Goal: Information Seeking & Learning: Learn about a topic

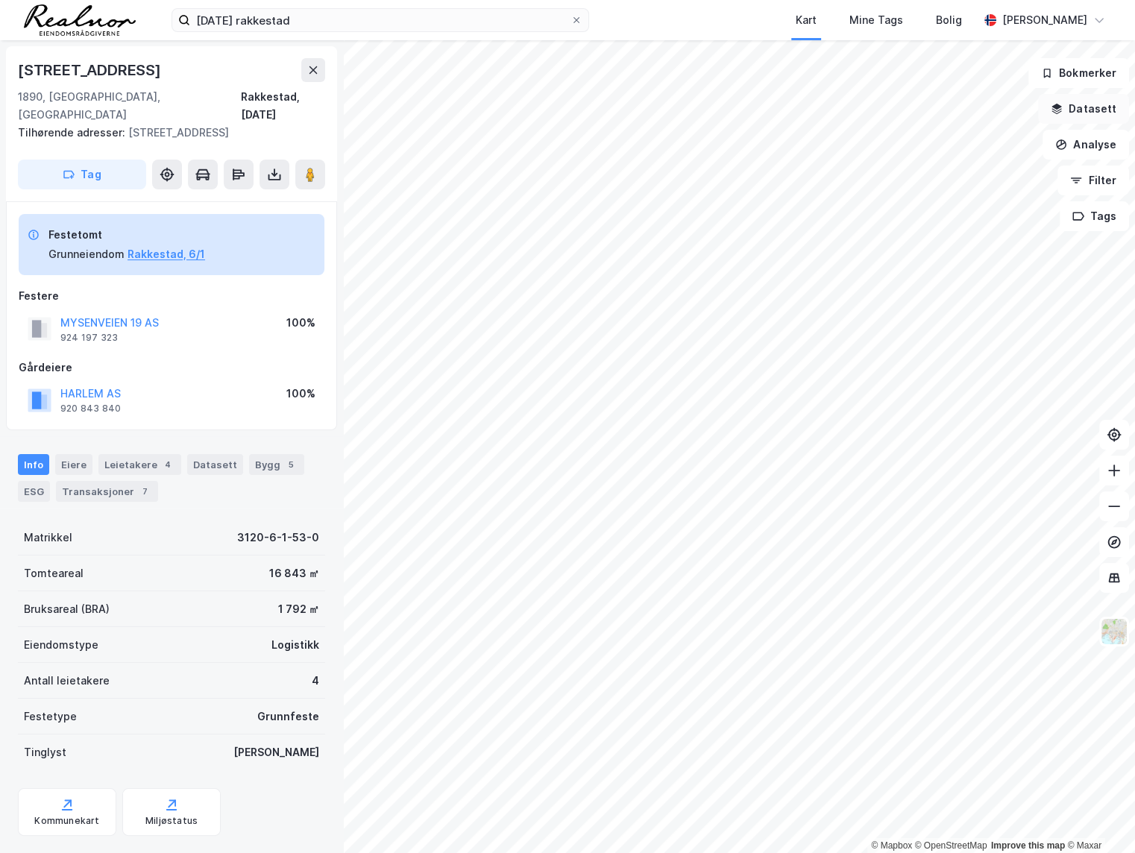
click at [1094, 107] on button "Datasett" at bounding box center [1083, 109] width 91 height 30
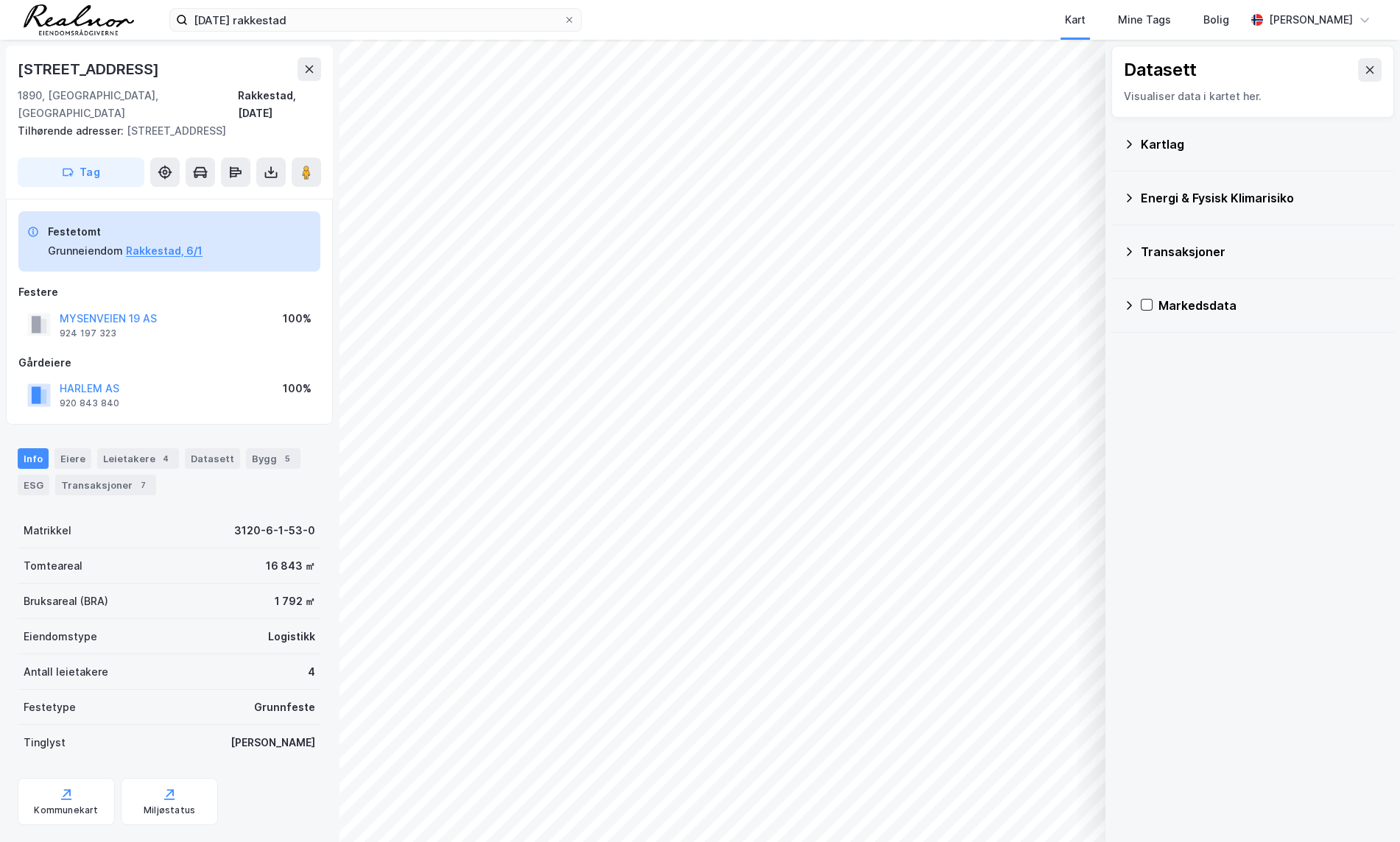
click at [965, 22] on div "Kart Mine Tags Bolig" at bounding box center [949, 20] width 593 height 39
click at [1121, 63] on button at bounding box center [1370, 70] width 24 height 24
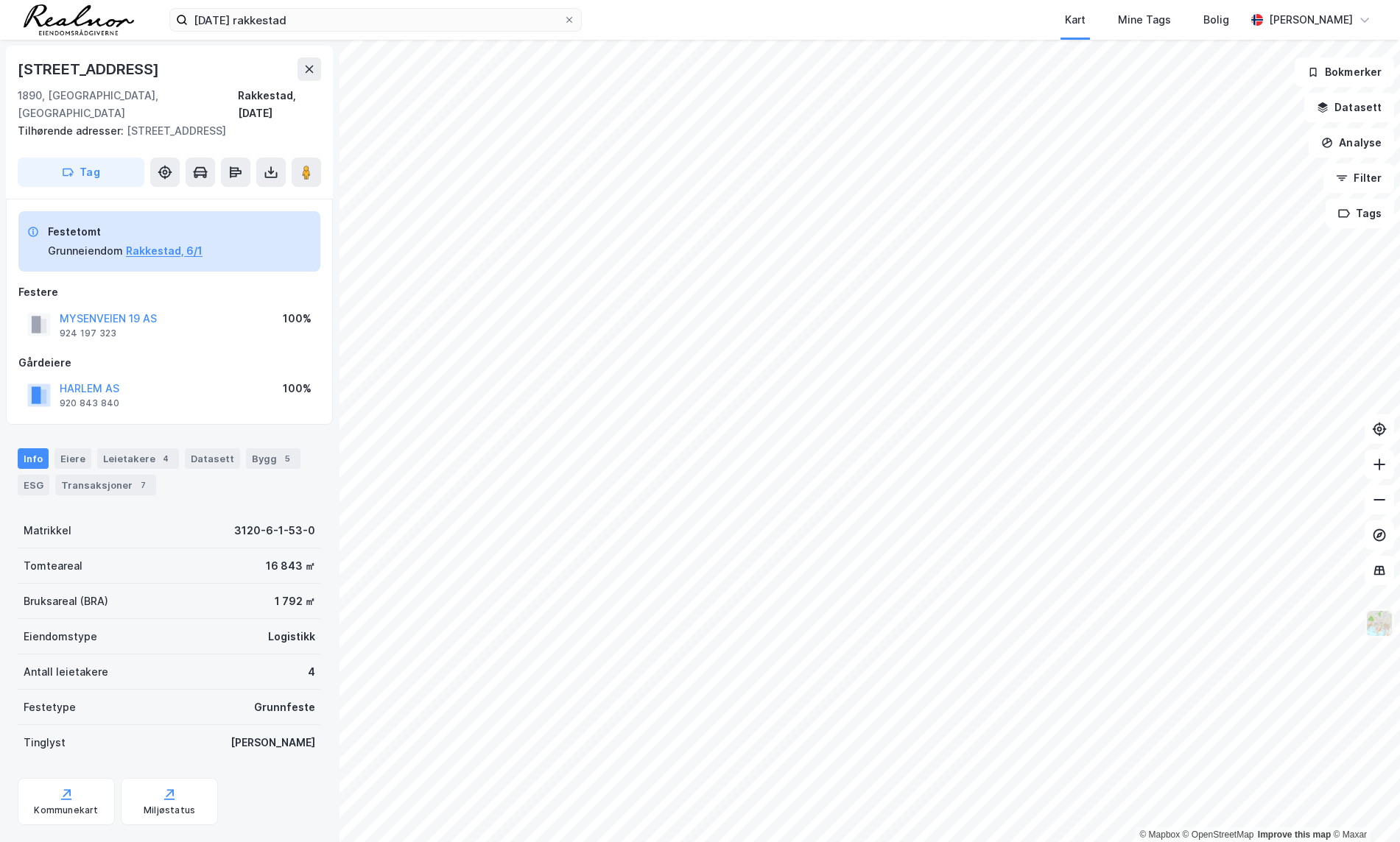
click at [1121, 634] on img at bounding box center [1379, 624] width 28 height 28
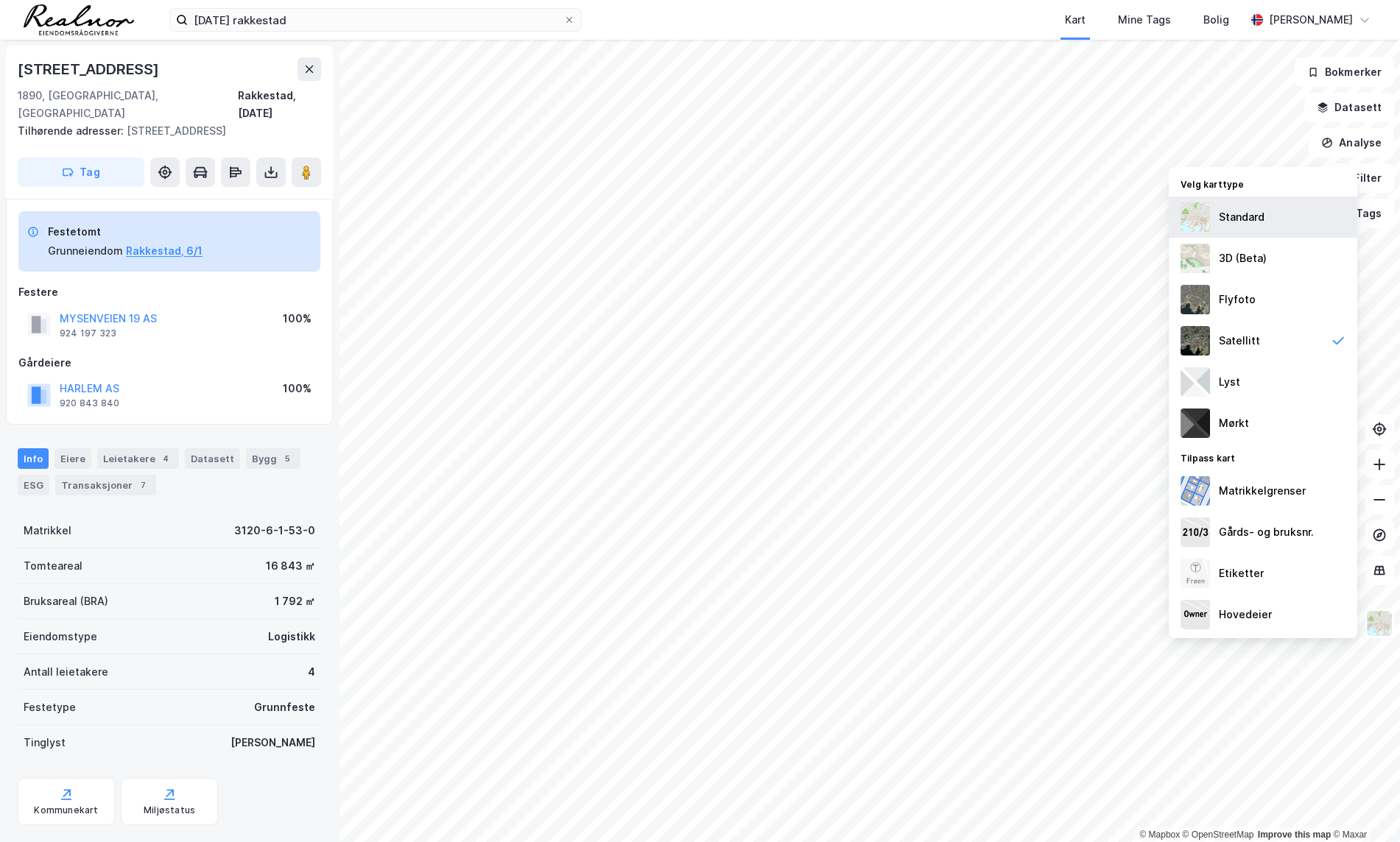
click at [1121, 222] on div "Standard" at bounding box center [1242, 217] width 45 height 18
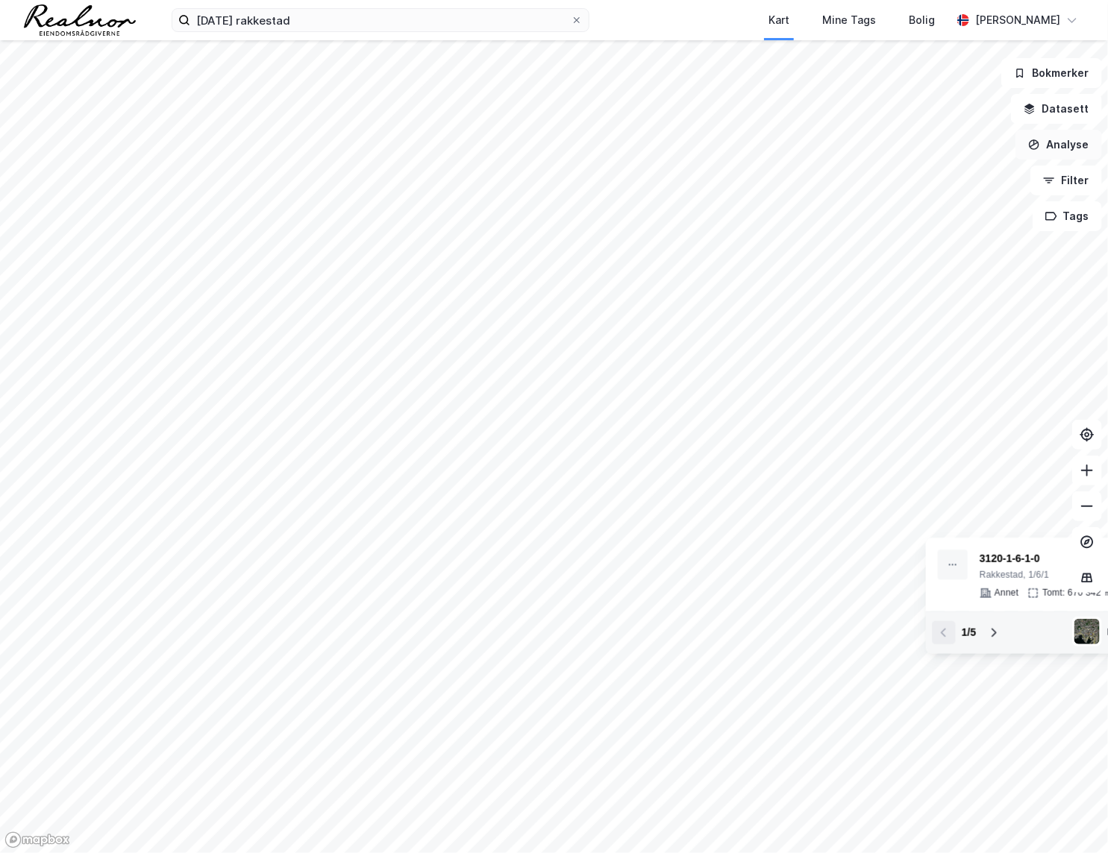
click at [1061, 143] on button "Analyse" at bounding box center [1058, 145] width 87 height 30
click at [1059, 103] on button "Datasett" at bounding box center [1056, 109] width 91 height 30
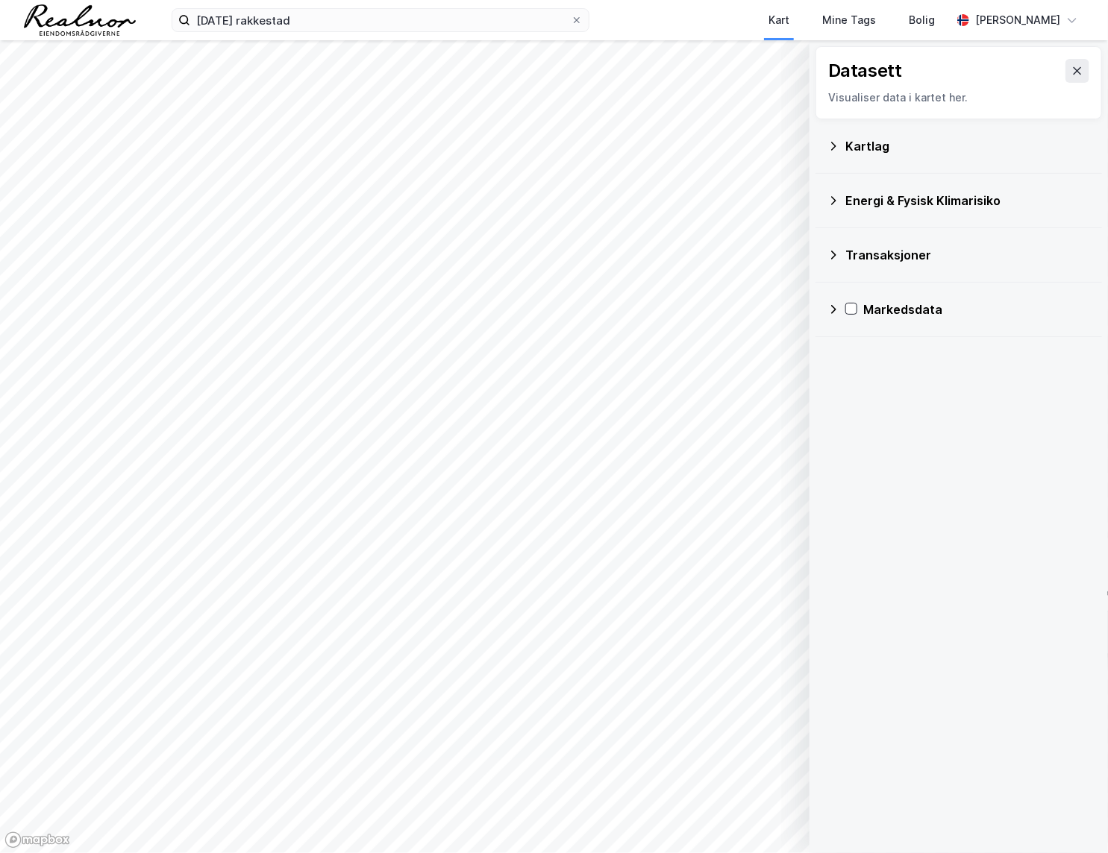
click at [921, 261] on div "Transaksjoner" at bounding box center [967, 255] width 245 height 18
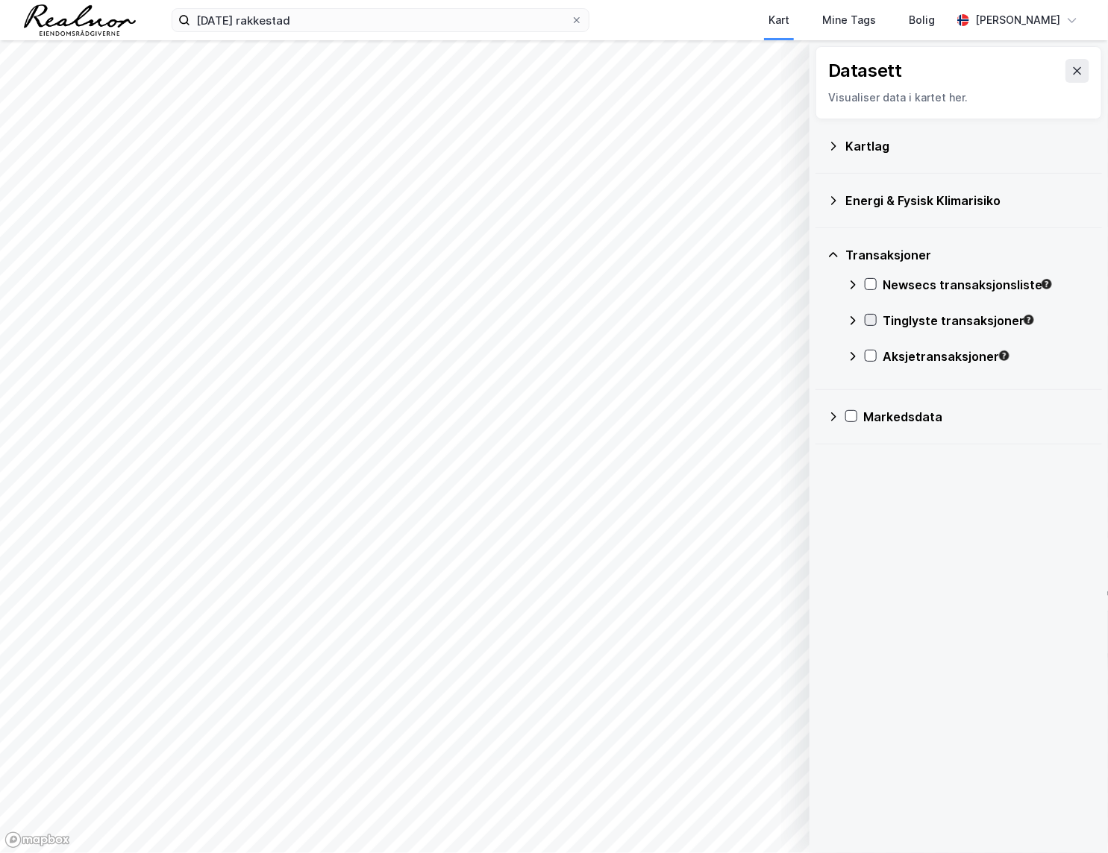
click at [868, 320] on icon at bounding box center [870, 320] width 10 height 10
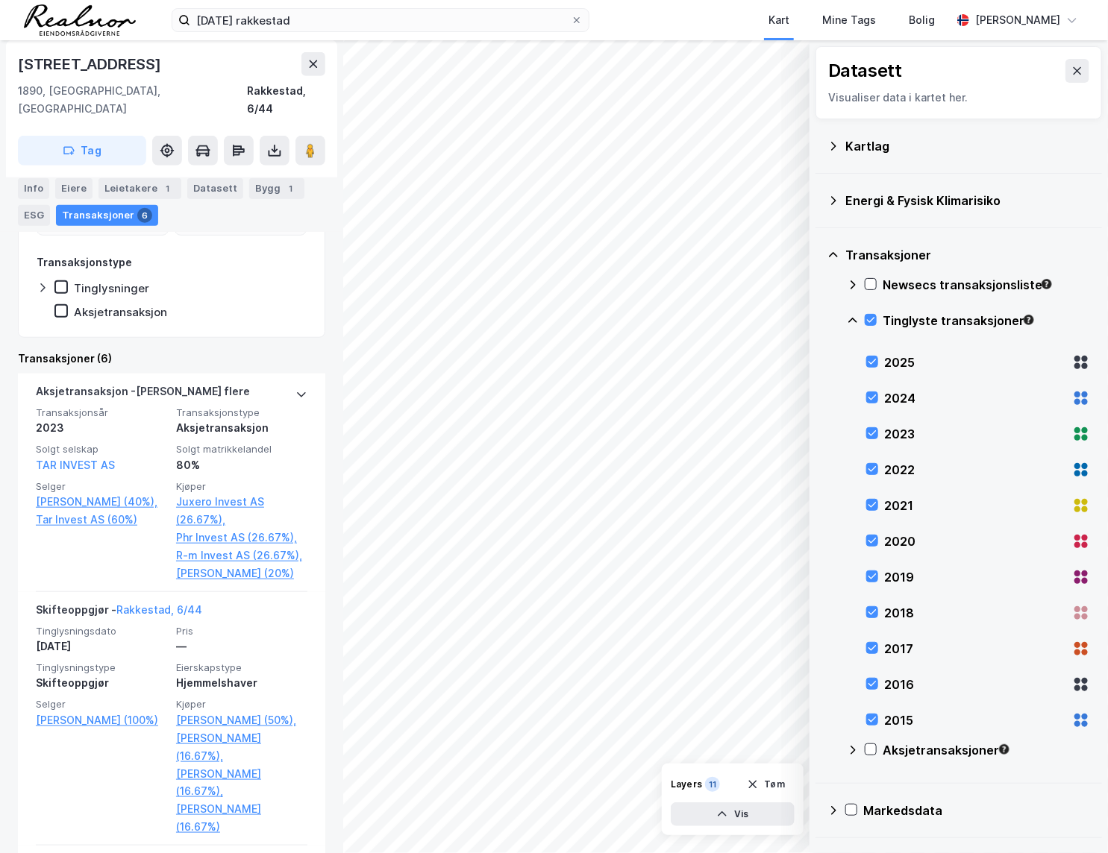
scroll to position [203, 0]
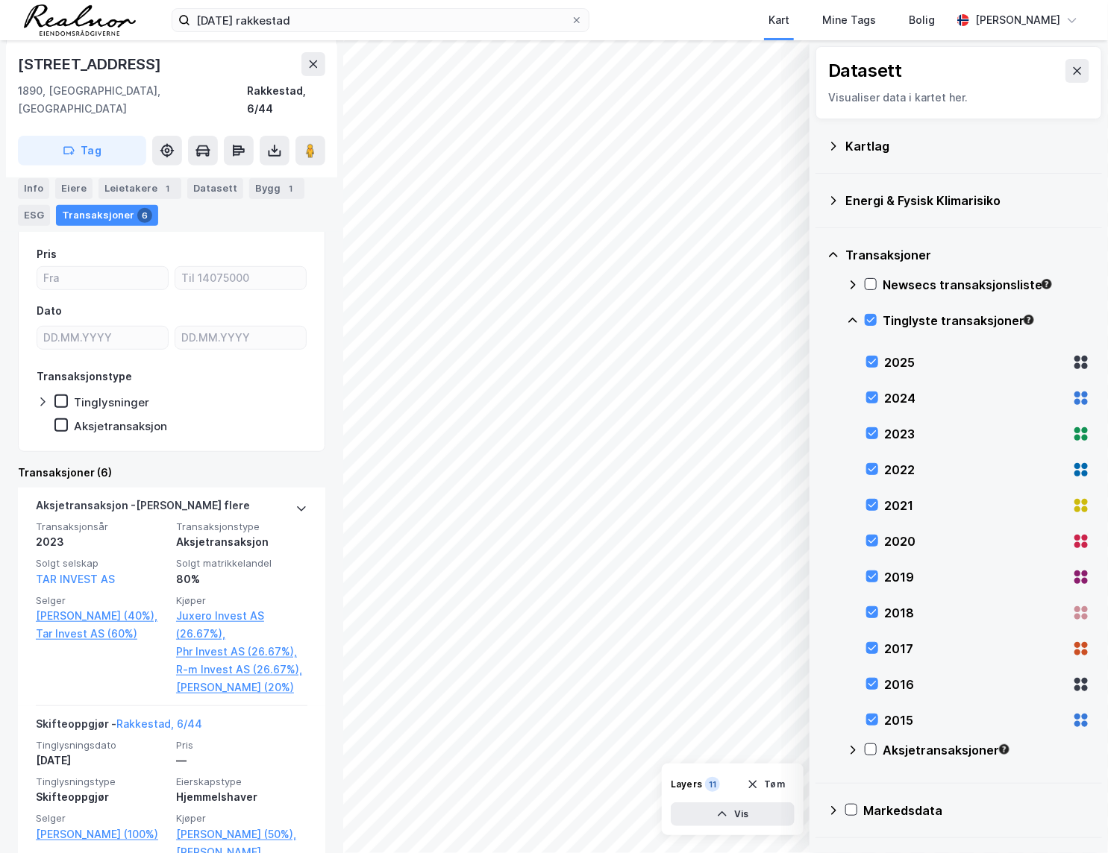
click at [31, 175] on div "Info [PERSON_NAME] 1 Datasett Bygg 1 ESG Transaksjoner 6" at bounding box center [171, 196] width 343 height 72
click at [39, 187] on div "Info" at bounding box center [33, 188] width 31 height 21
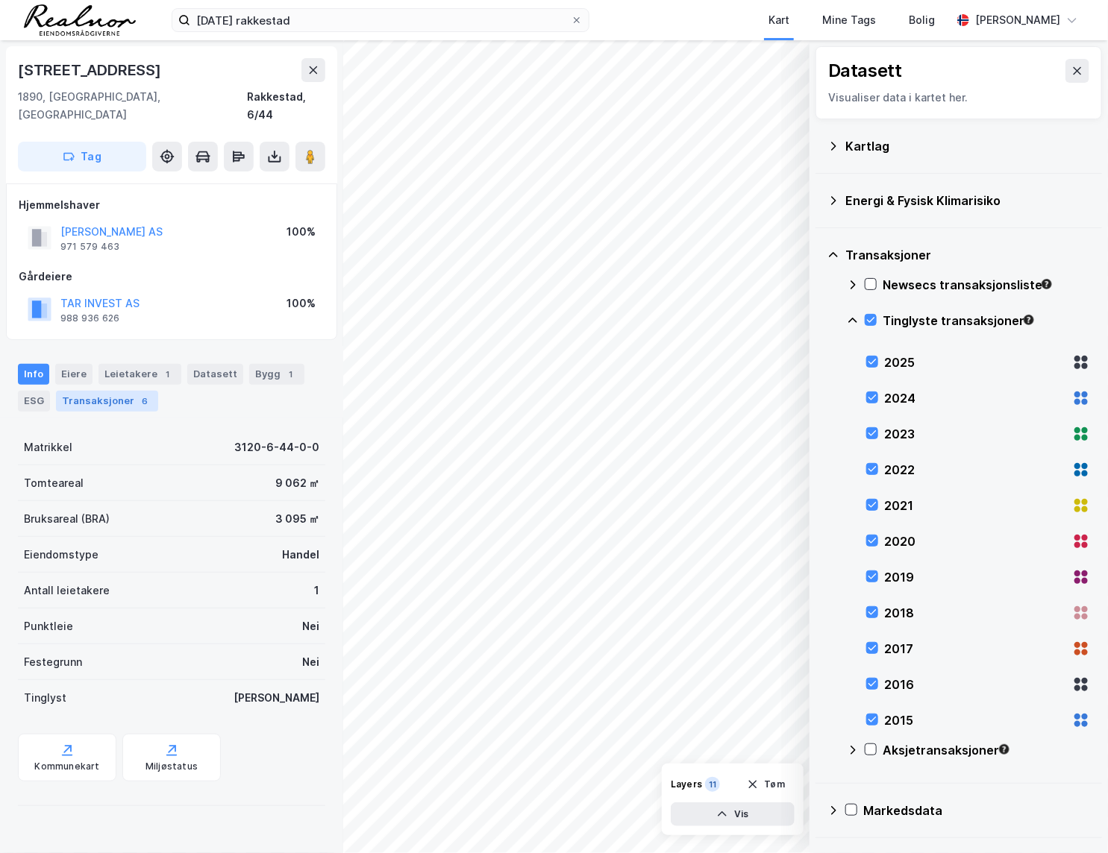
click at [121, 391] on div "Transaksjoner 6" at bounding box center [107, 401] width 102 height 21
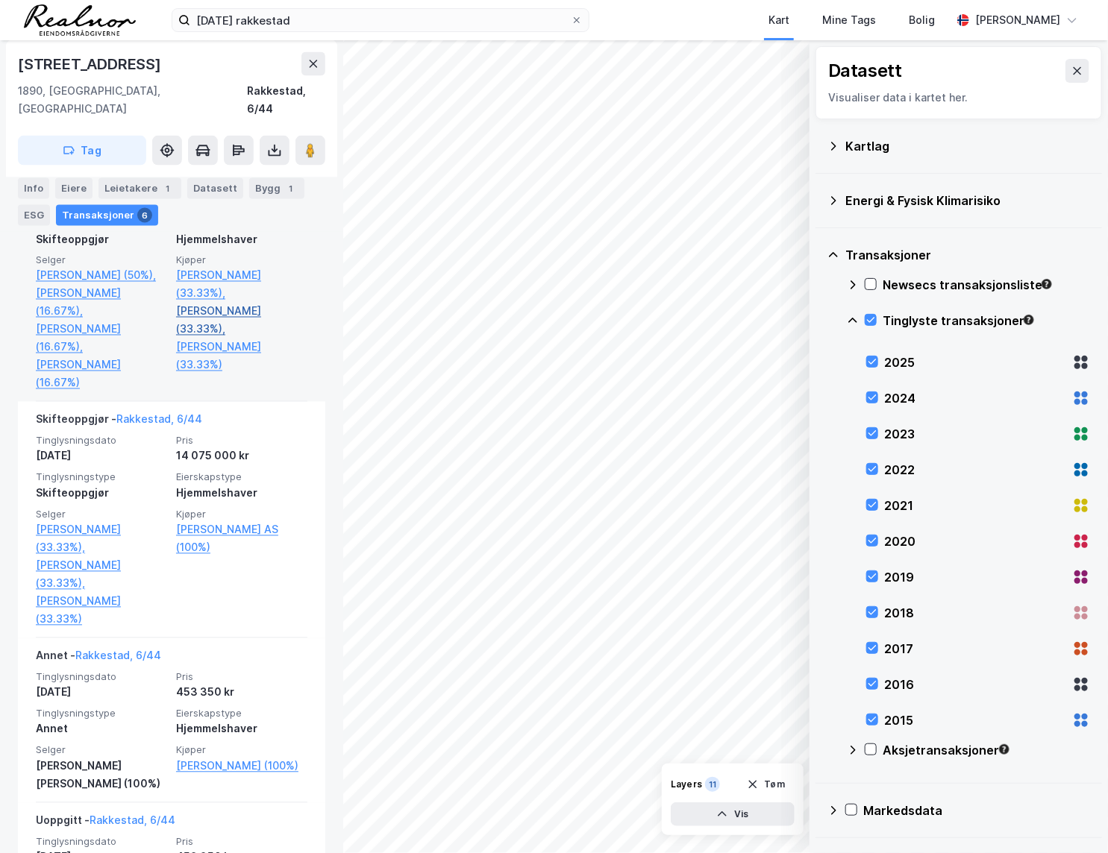
scroll to position [1017, 0]
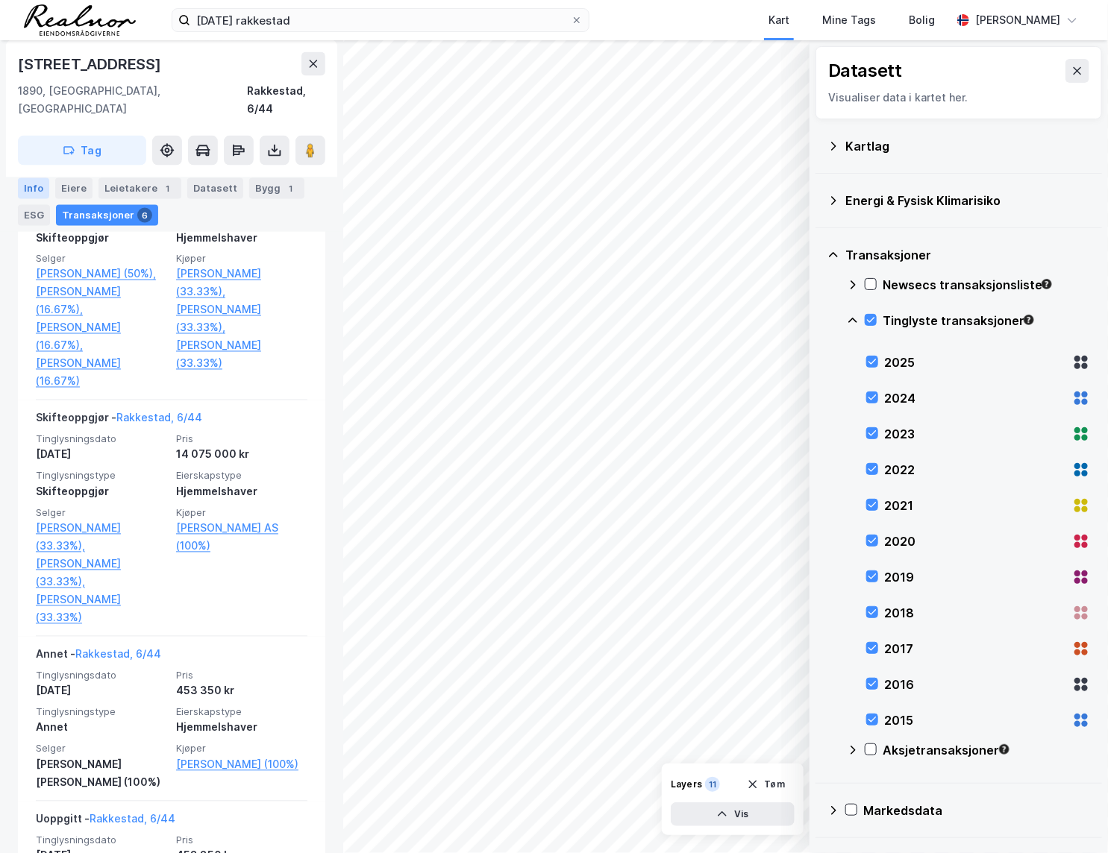
click at [44, 191] on div "Info" at bounding box center [33, 188] width 31 height 21
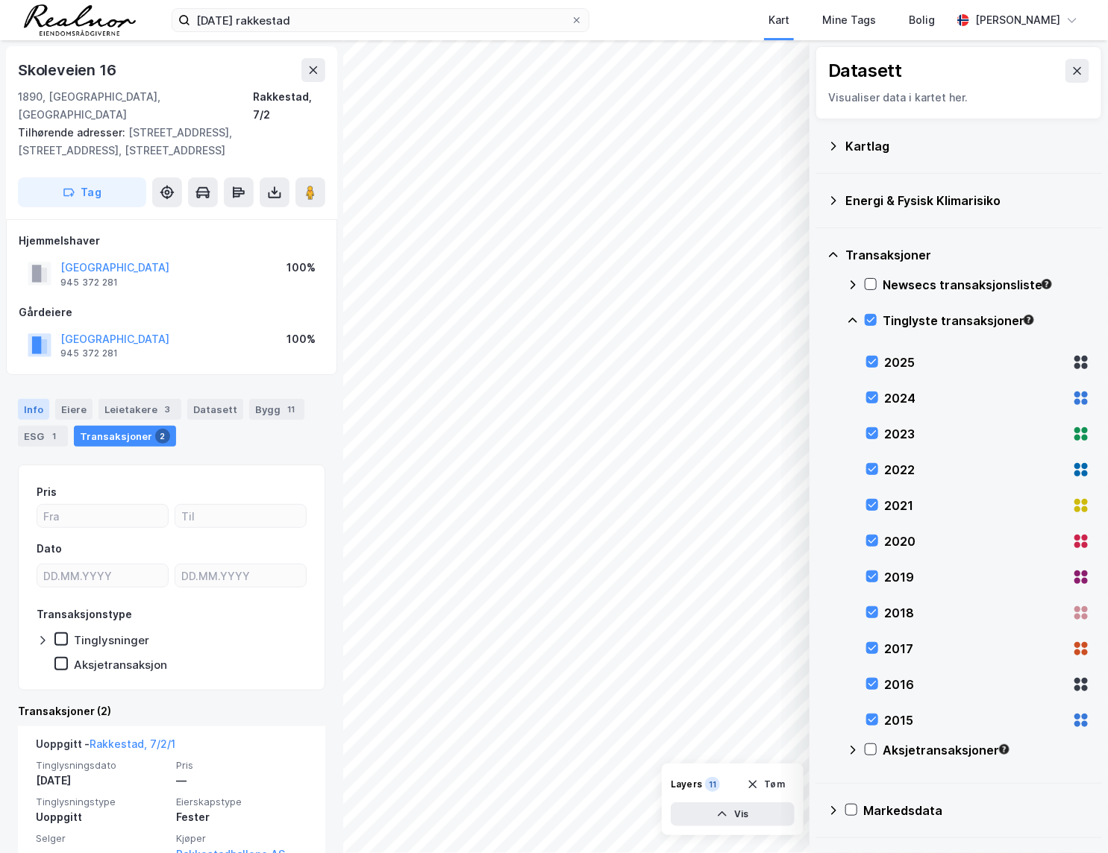
click at [28, 399] on div "Info" at bounding box center [33, 409] width 31 height 21
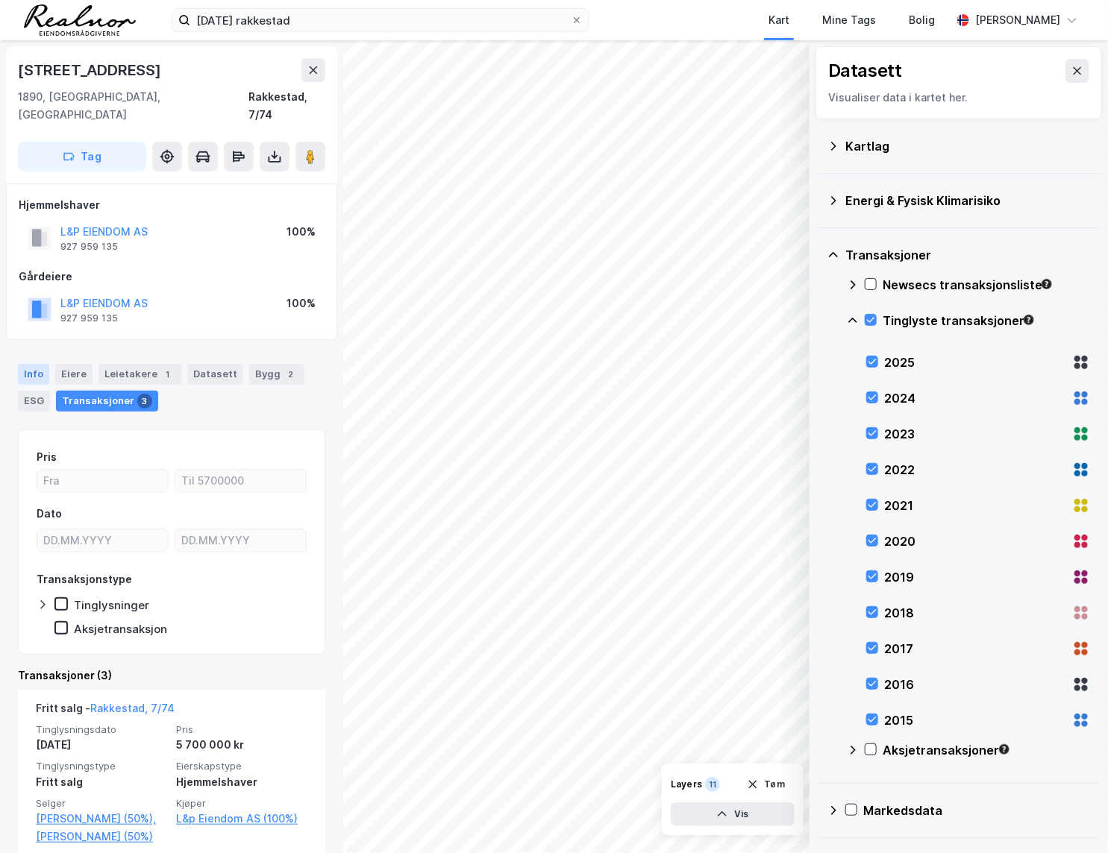
click at [43, 364] on div "Info" at bounding box center [33, 374] width 31 height 21
click at [22, 364] on div "Info" at bounding box center [33, 374] width 31 height 21
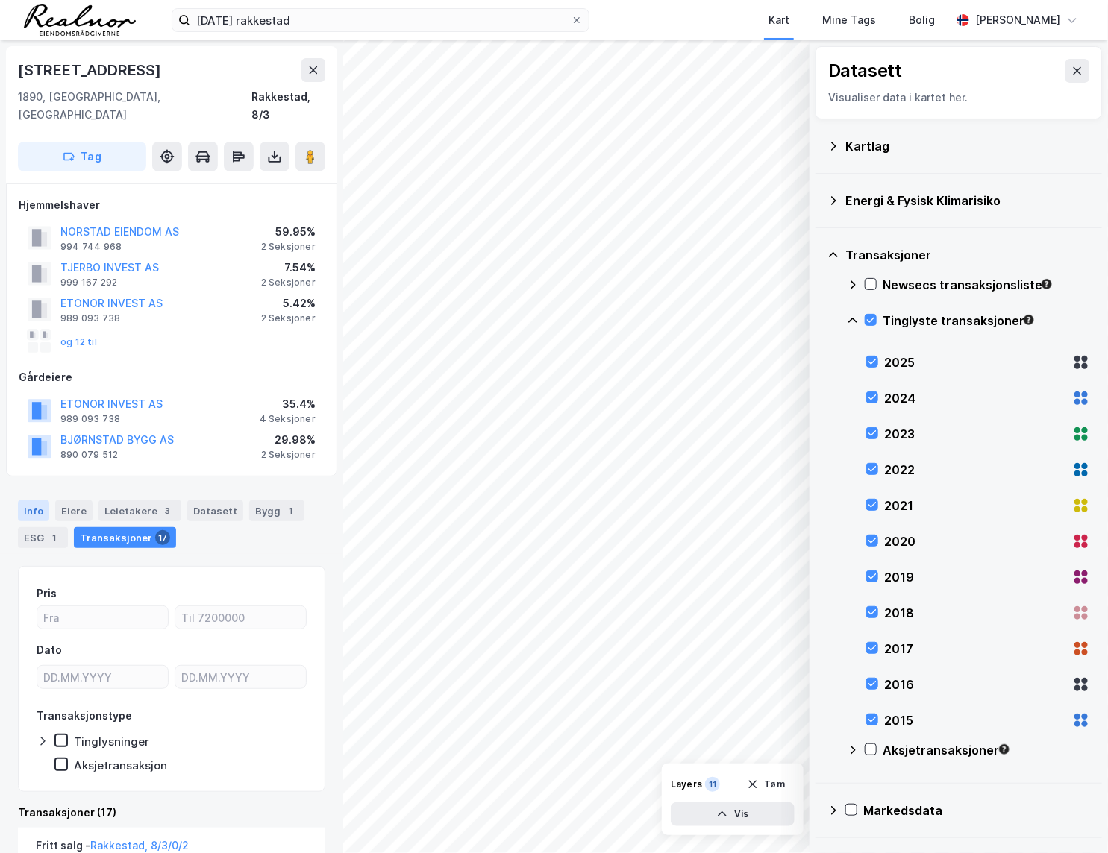
click at [22, 501] on div "Info" at bounding box center [33, 511] width 31 height 21
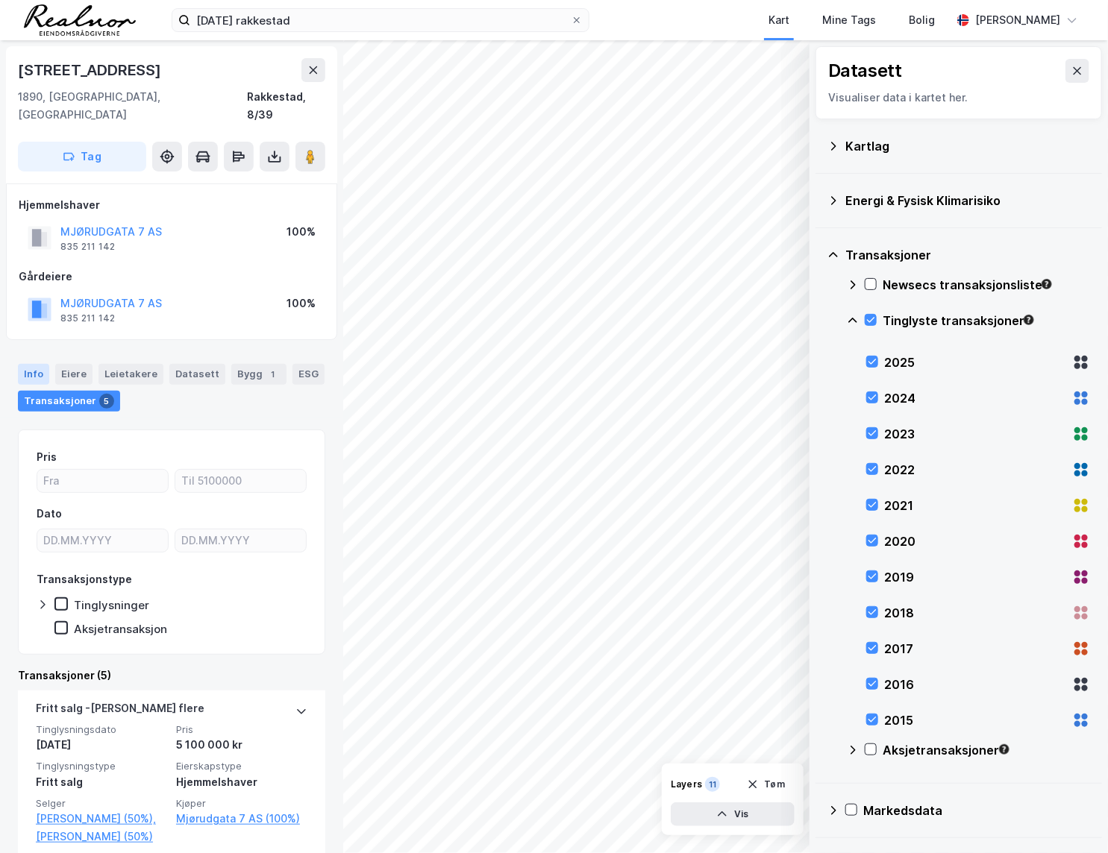
click at [29, 364] on div "Info" at bounding box center [33, 374] width 31 height 21
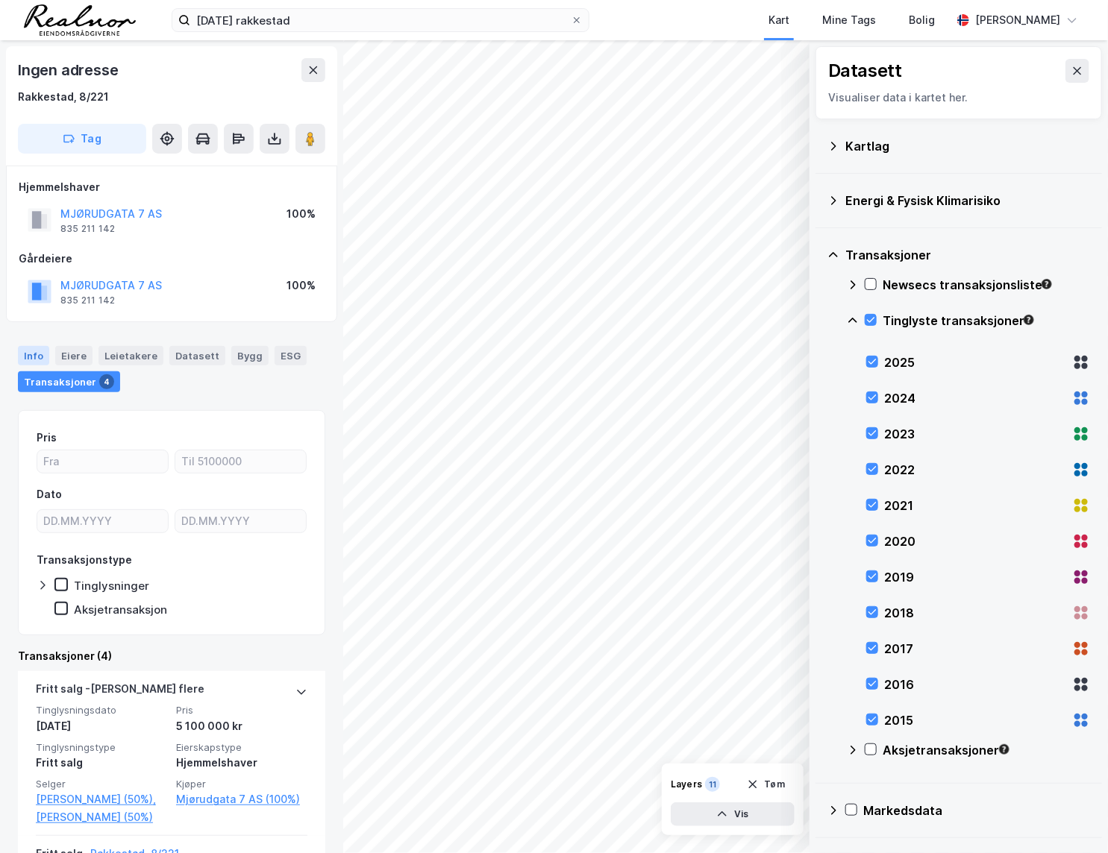
click at [24, 353] on div "Info" at bounding box center [33, 355] width 31 height 19
